Goal: Navigation & Orientation: Find specific page/section

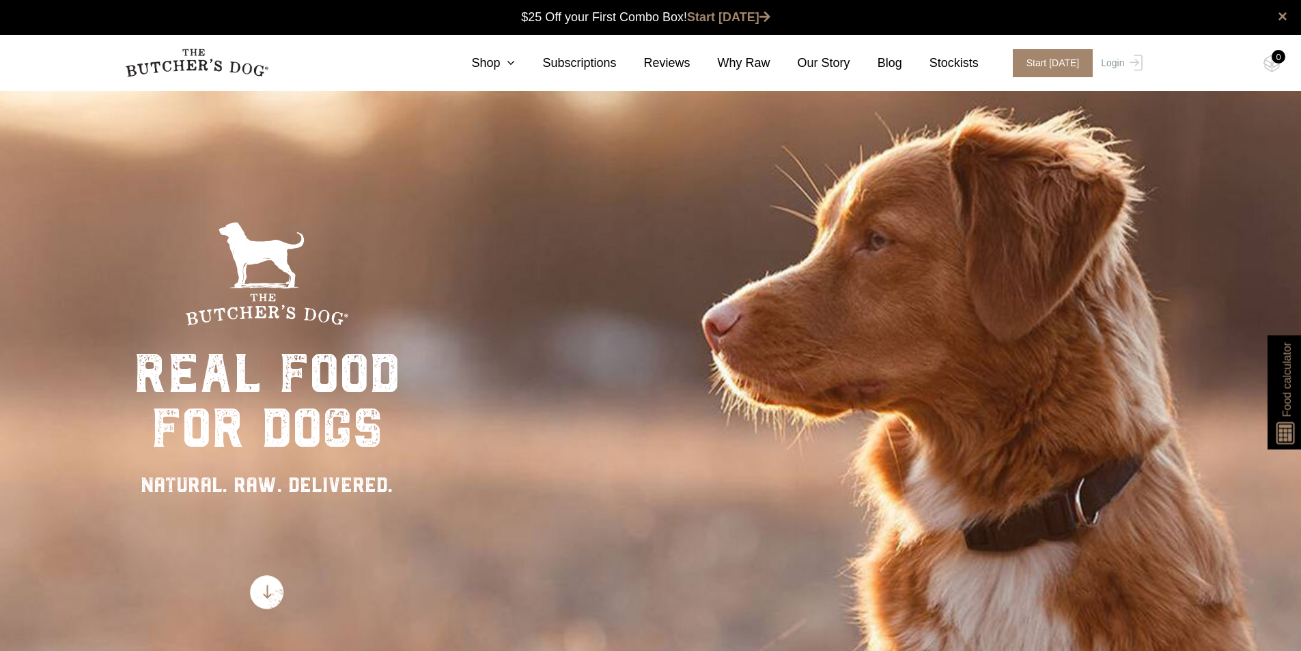
click at [523, 66] on div "Close dialog $25 OFF YOUR FIRST ORDER + FREE SHIPPING ($150 Minimum Spend) Emai…" at bounding box center [650, 325] width 1301 height 651
click at [515, 61] on icon at bounding box center [507, 63] width 15 height 12
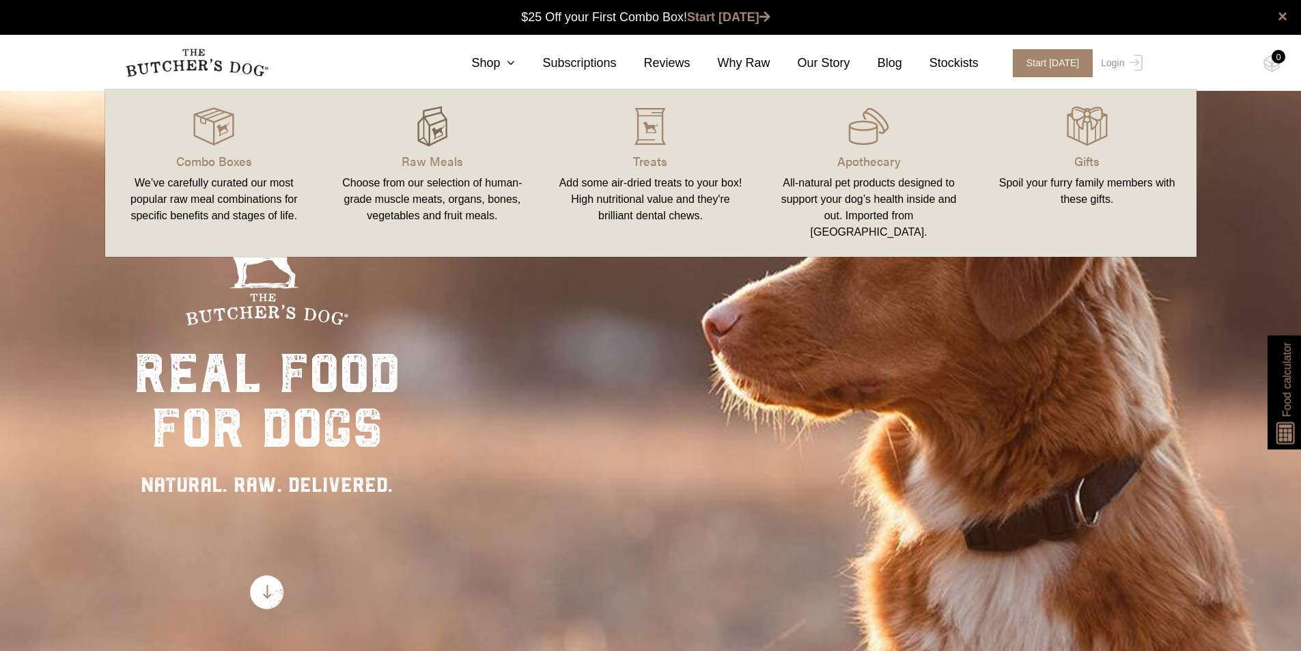
click at [445, 135] on img at bounding box center [432, 126] width 41 height 41
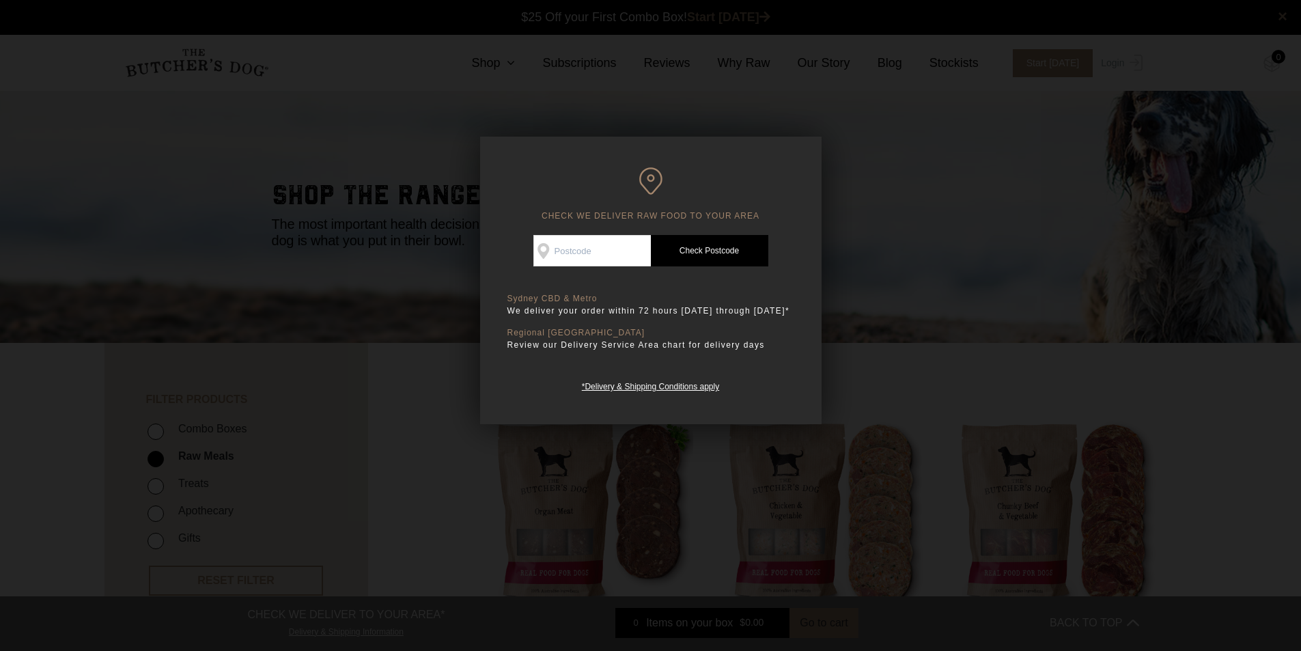
click at [895, 242] on div at bounding box center [650, 325] width 1301 height 651
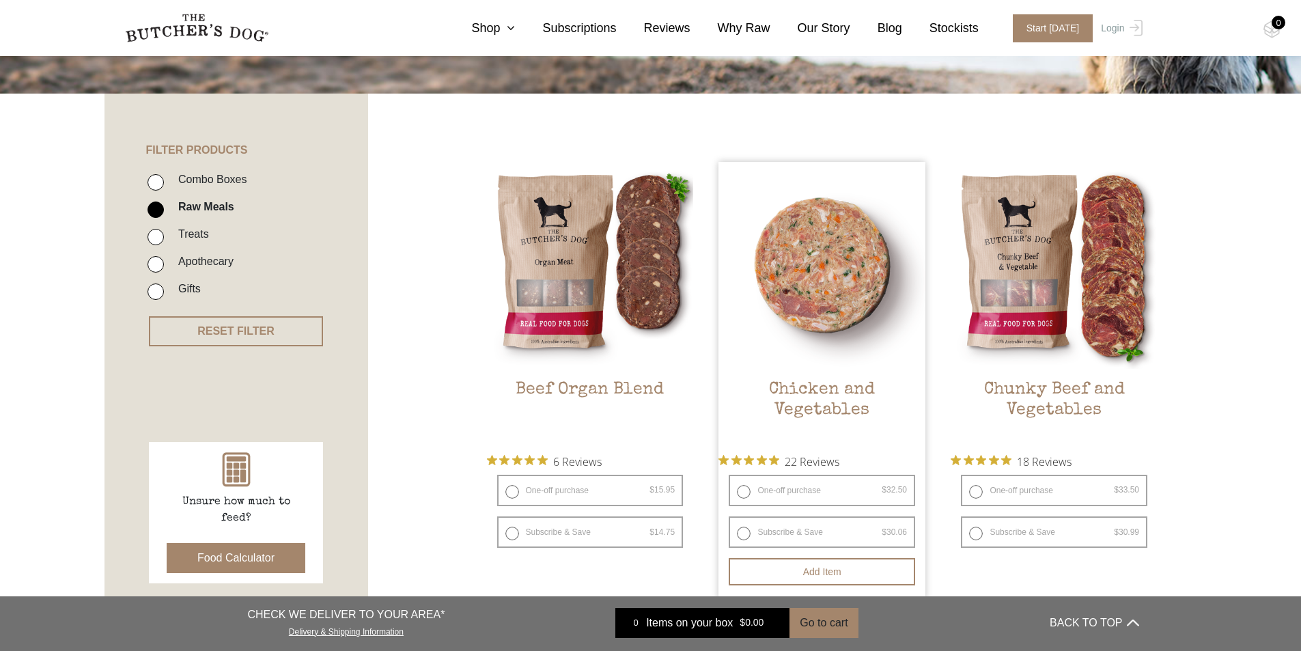
scroll to position [273, 0]
